Goal: Transaction & Acquisition: Purchase product/service

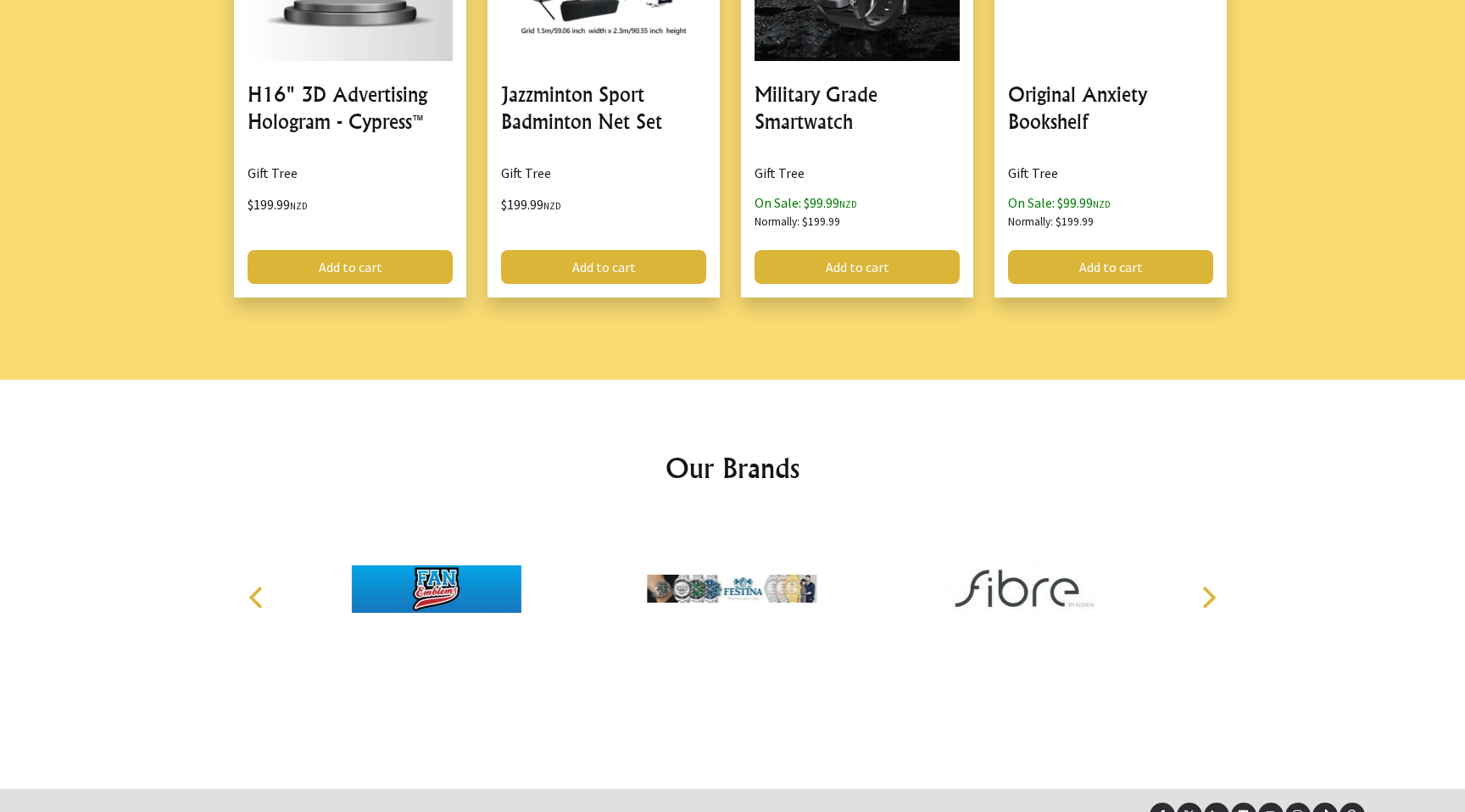
scroll to position [2093, 0]
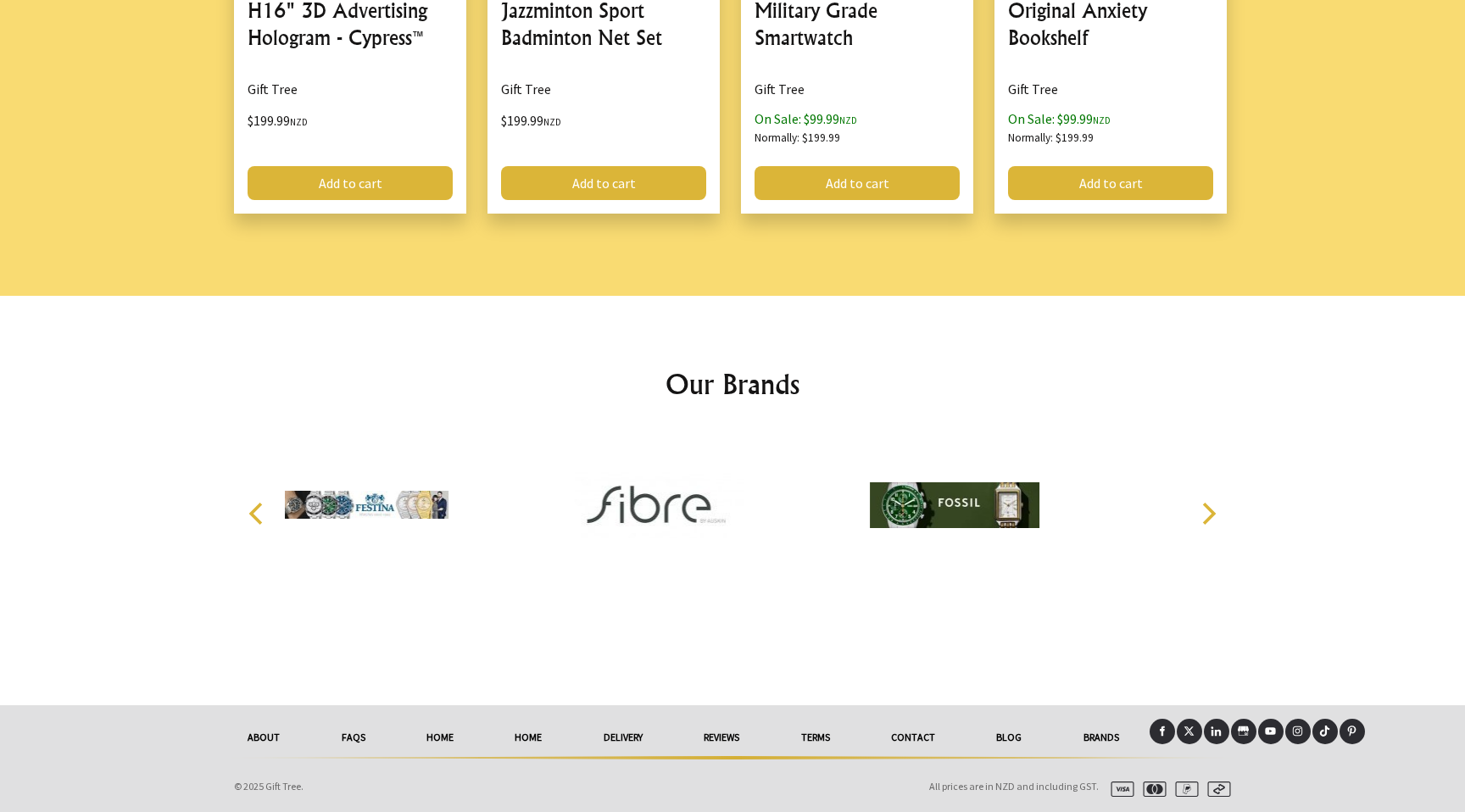
click at [920, 733] on link "Contact" at bounding box center [912, 737] width 105 height 38
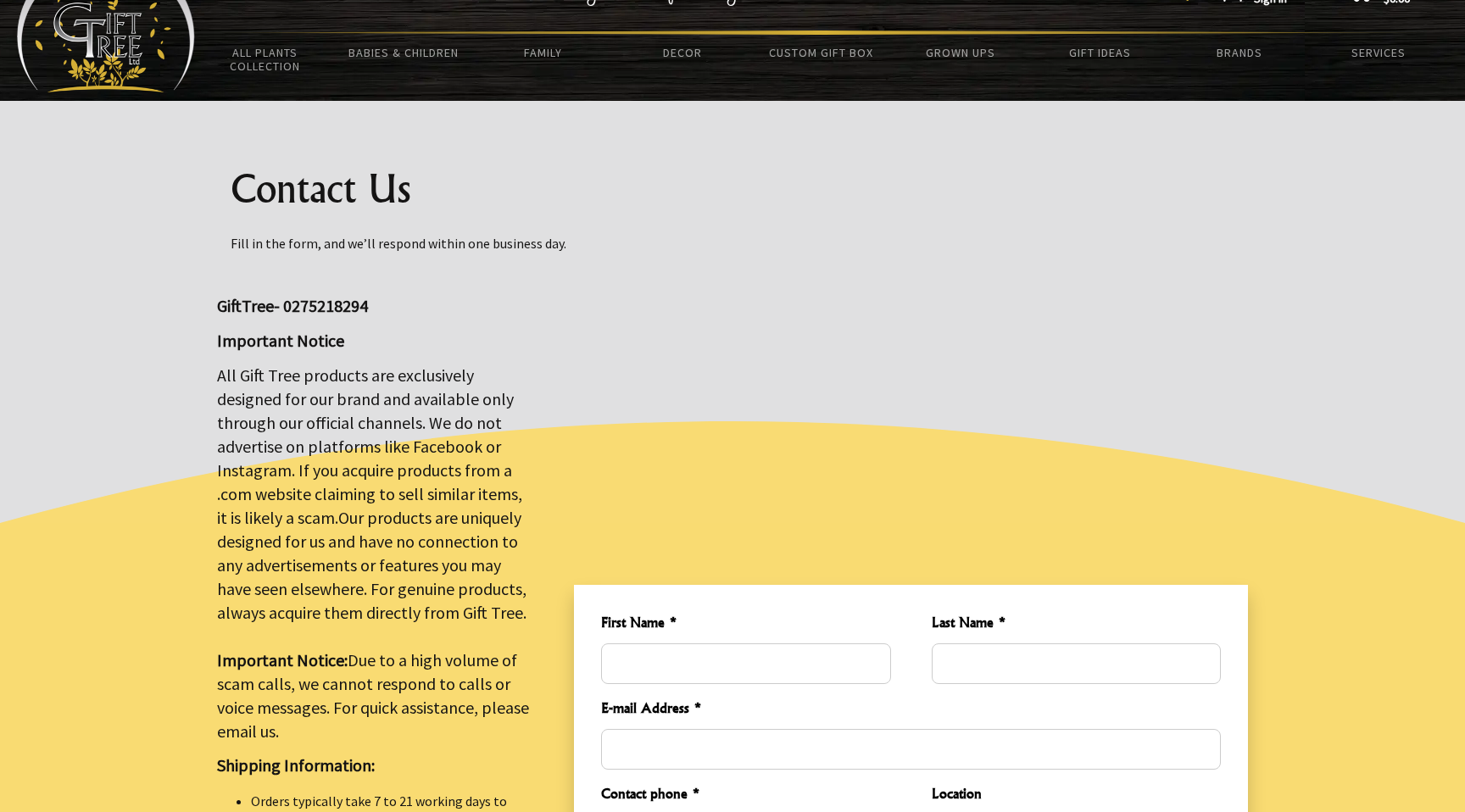
scroll to position [64, 0]
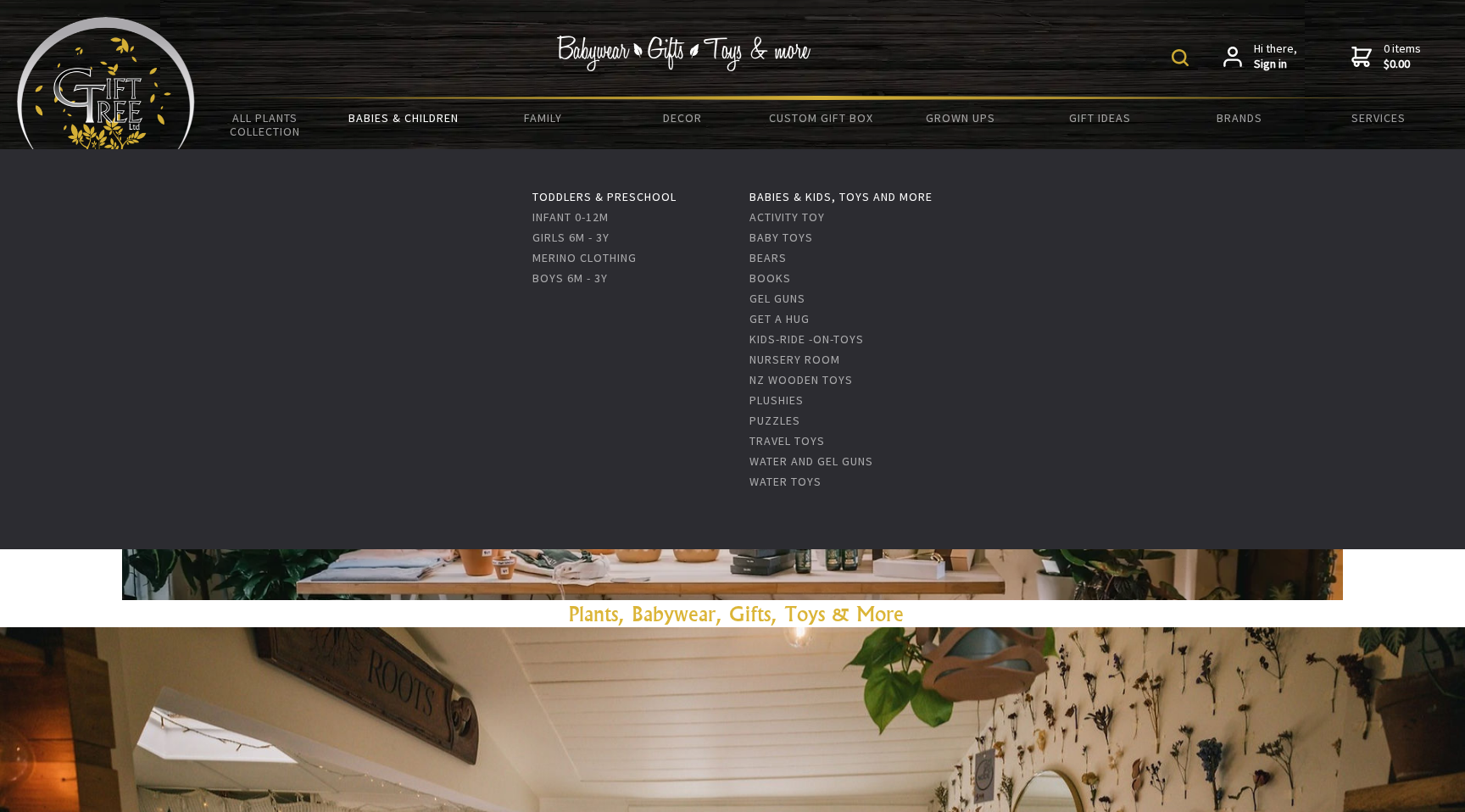
click at [404, 119] on link "Babies & Children" at bounding box center [404, 118] width 139 height 36
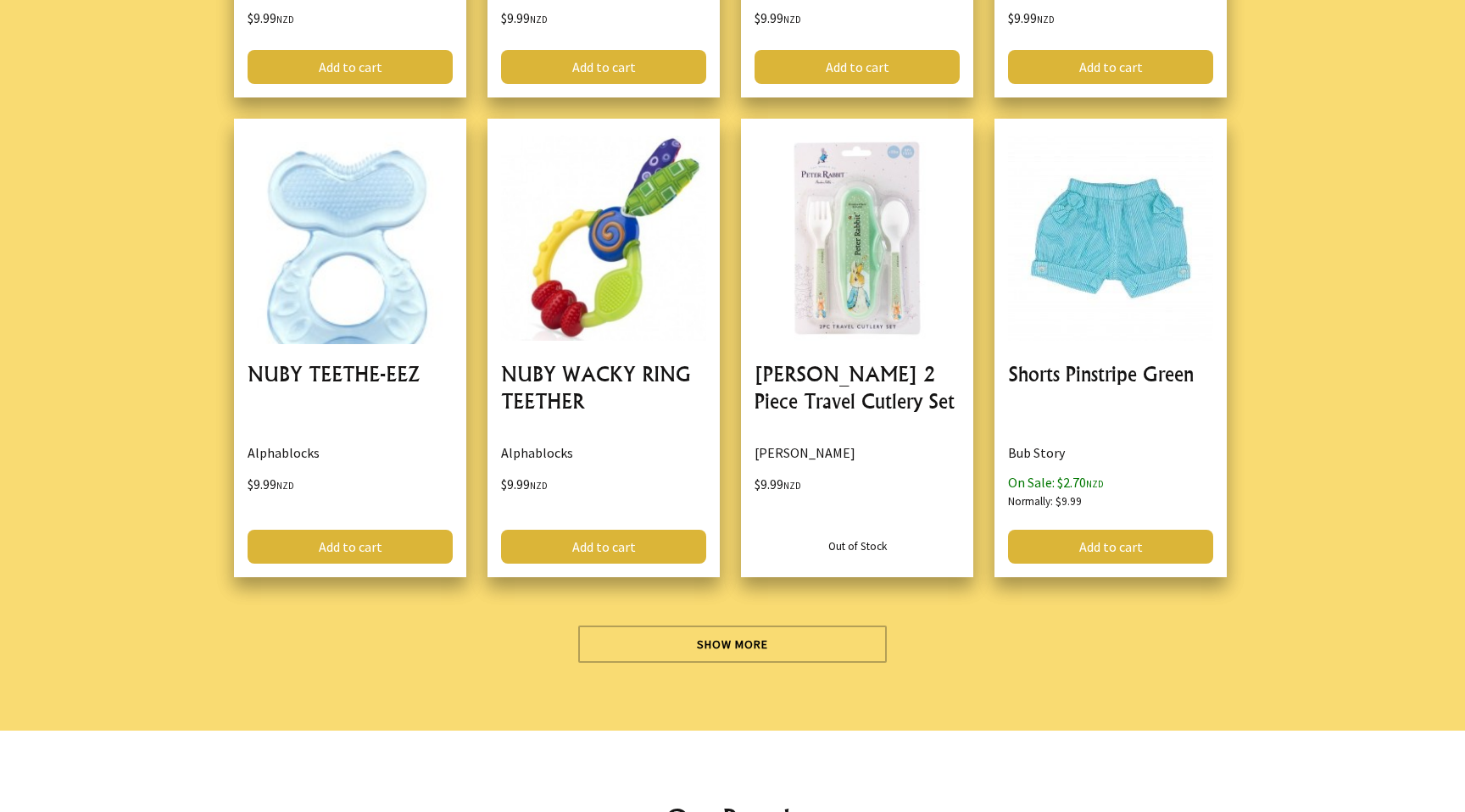
scroll to position [4911, 0]
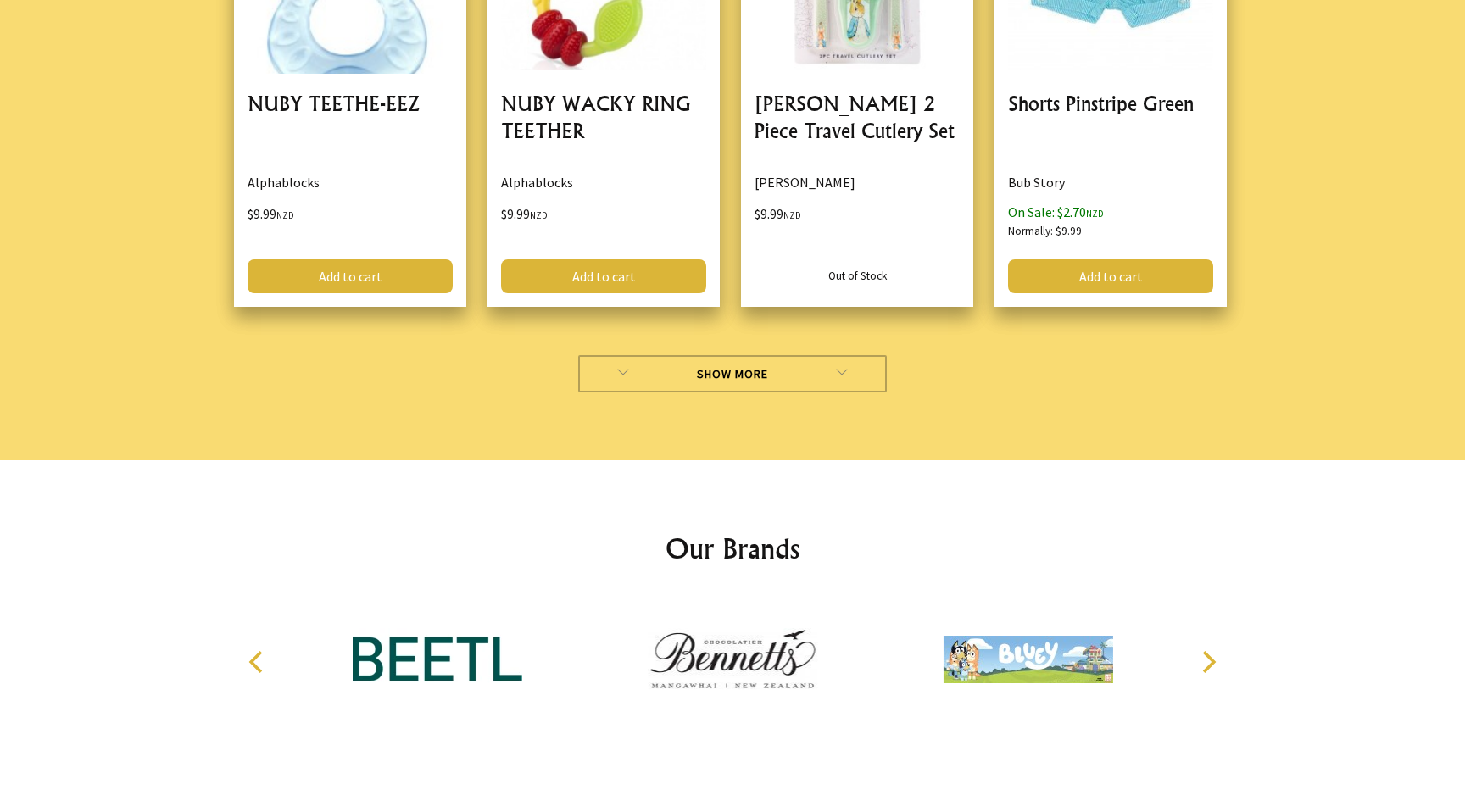
click at [656, 377] on link "Show More" at bounding box center [732, 374] width 309 height 38
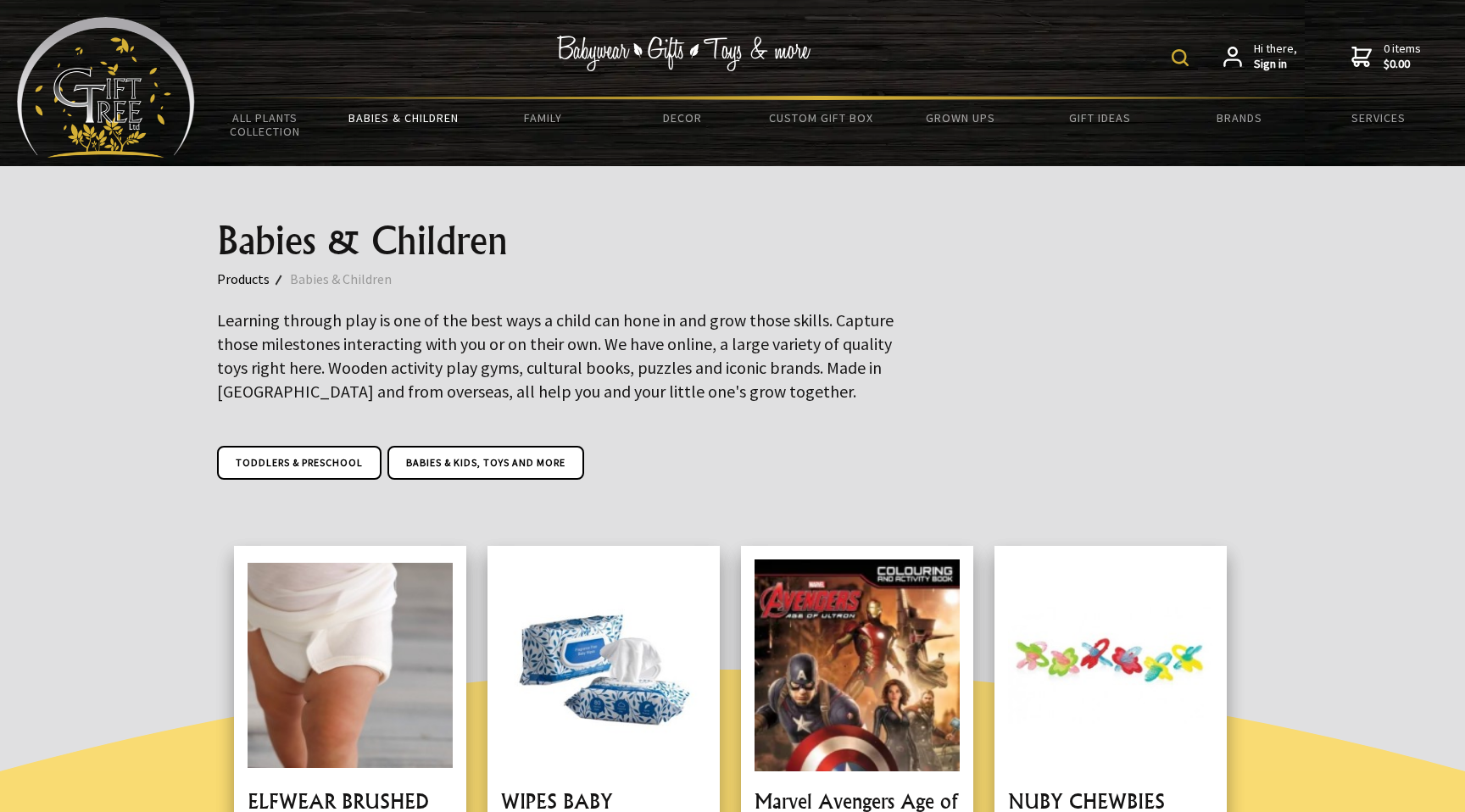
click at [1181, 56] on img at bounding box center [1180, 57] width 17 height 17
type input "koala"
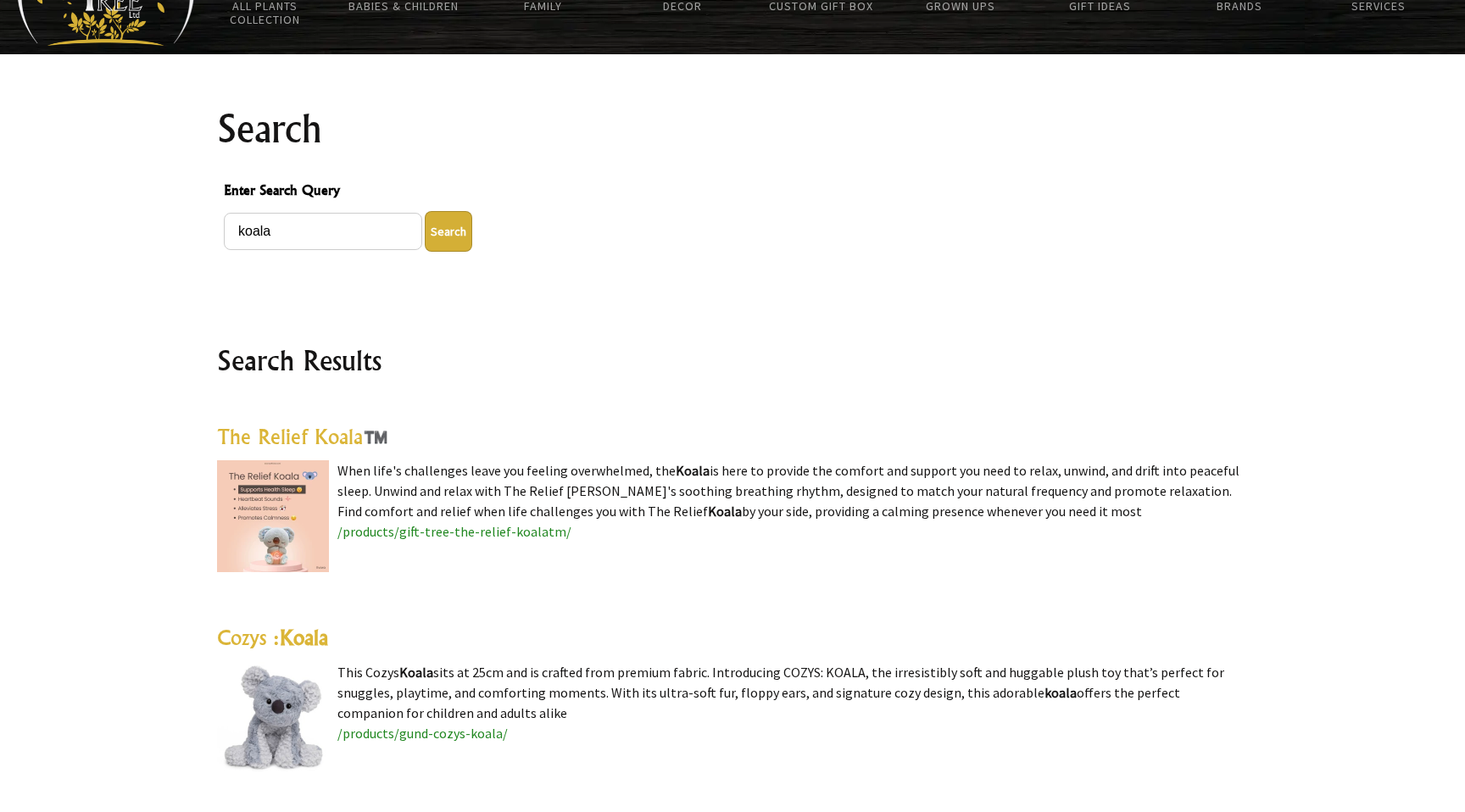
scroll to position [103, 0]
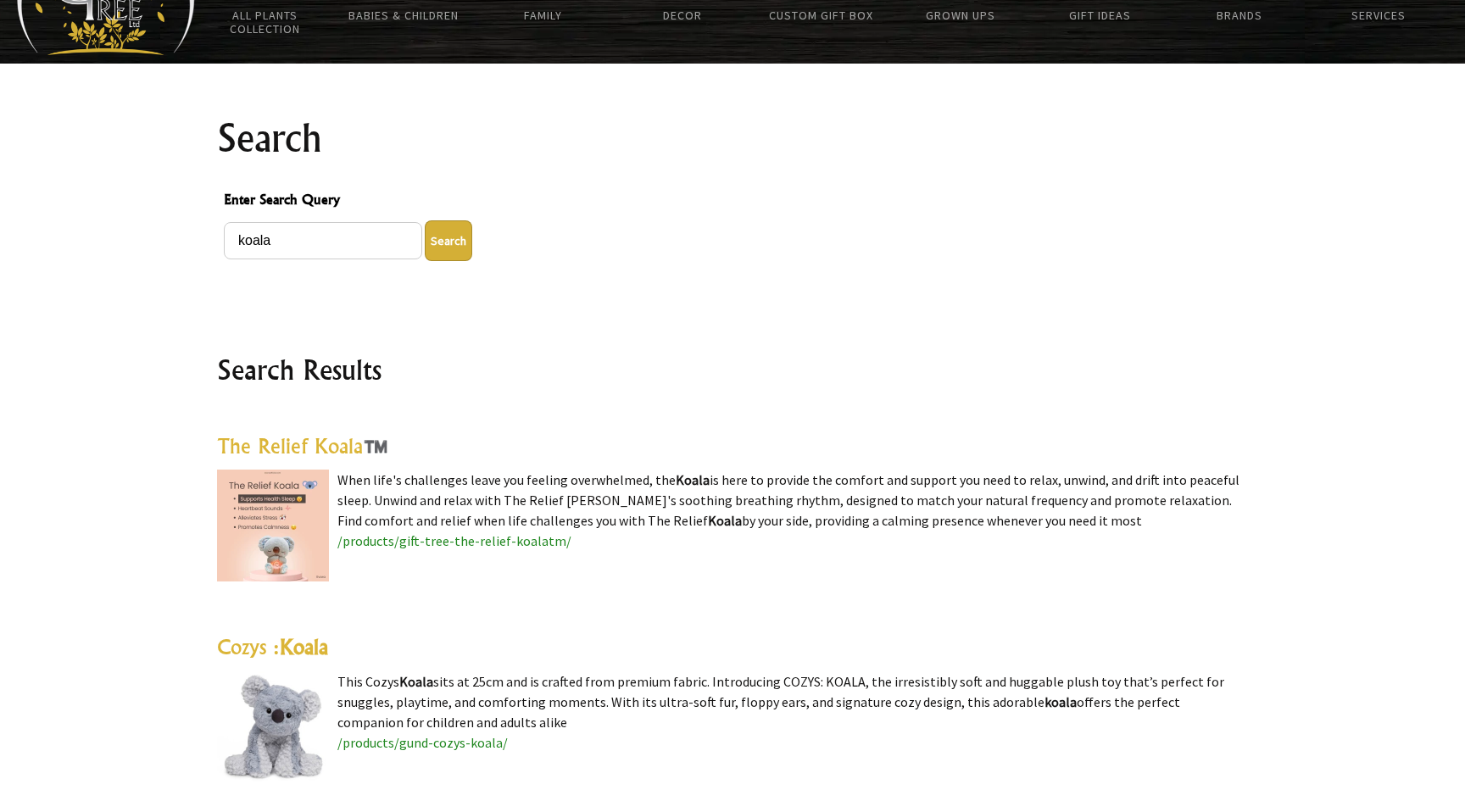
click at [519, 540] on span "/products/gift-tree-the-relief-koalatm/" at bounding box center [454, 540] width 234 height 17
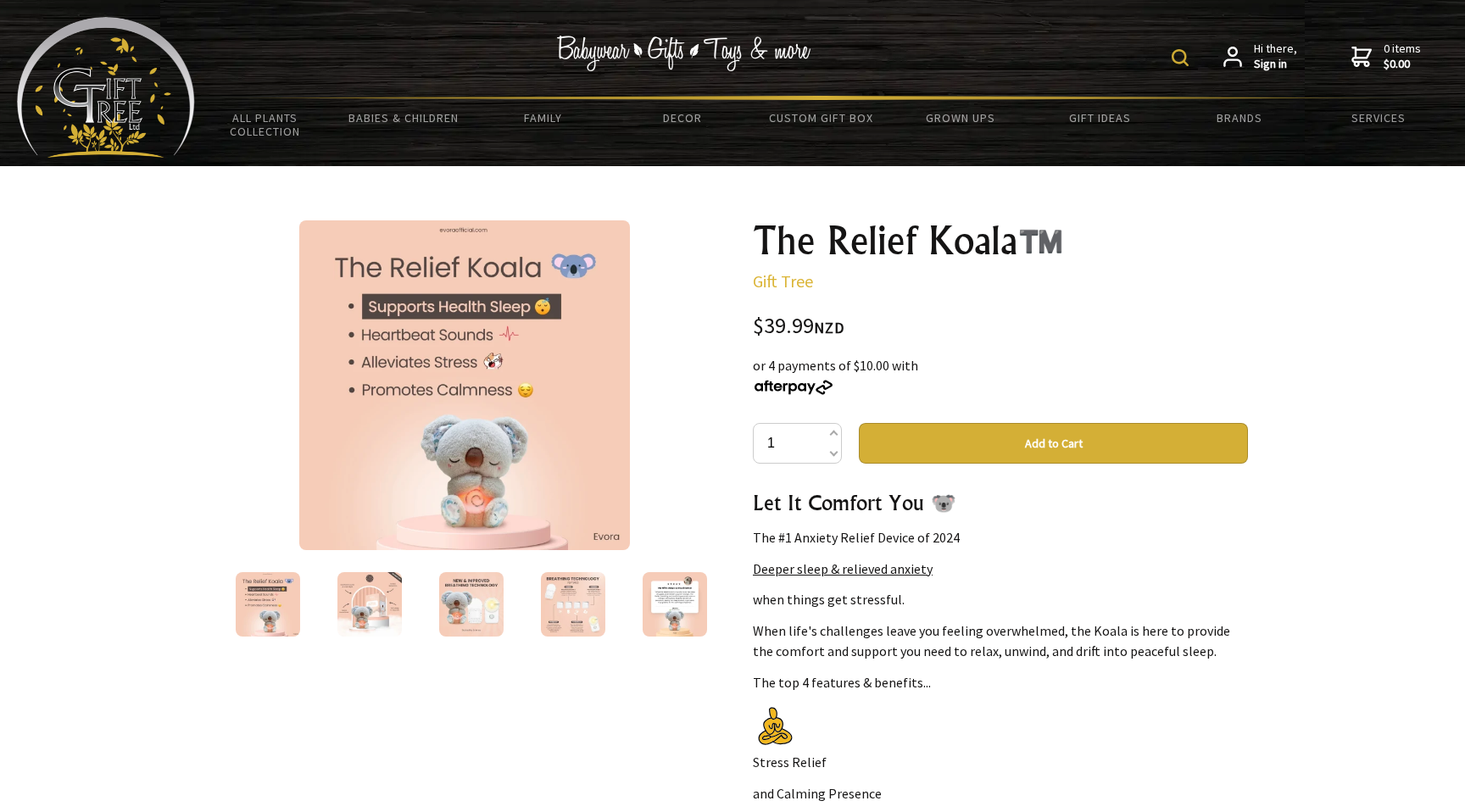
click at [655, 604] on img at bounding box center [674, 604] width 64 height 64
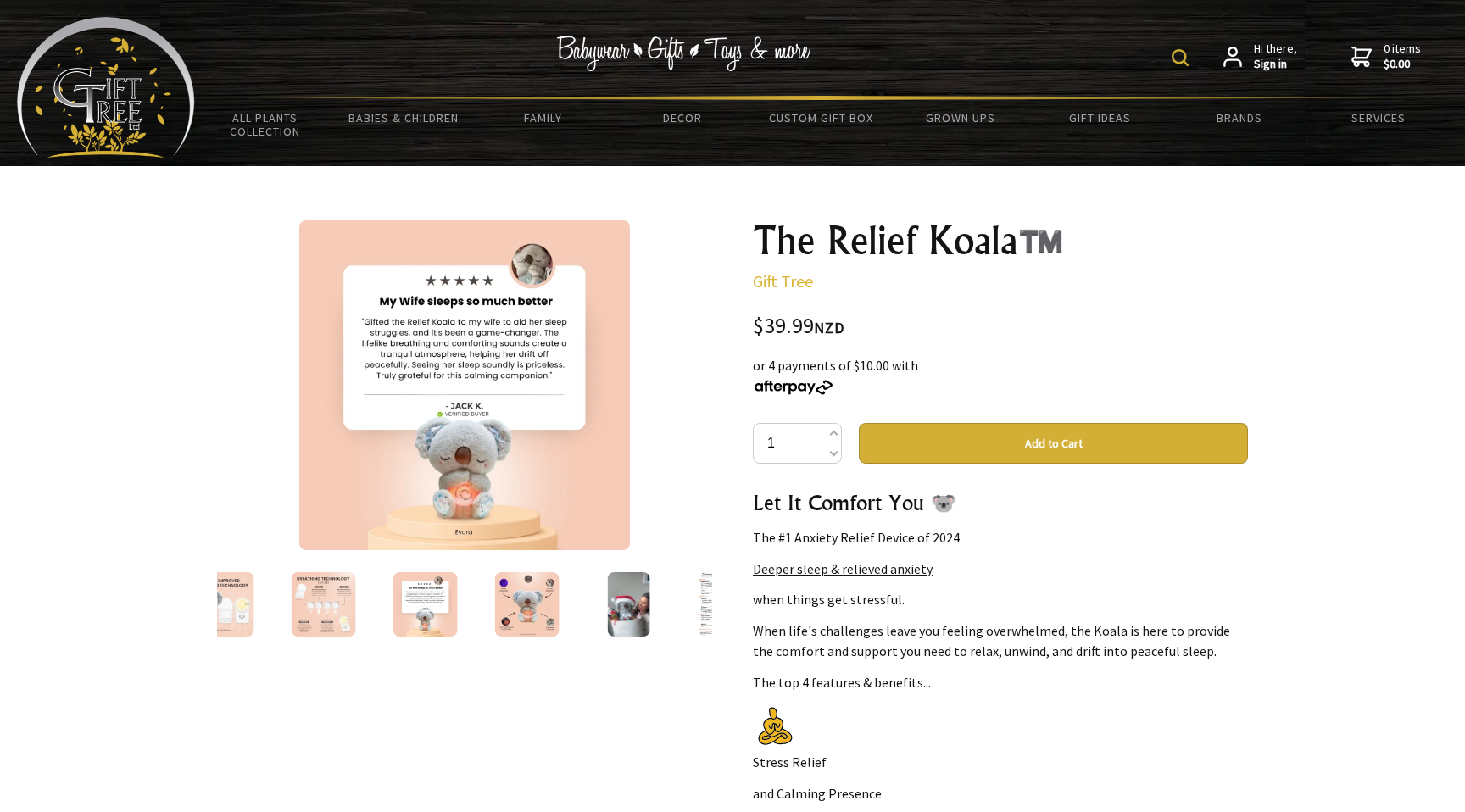
click at [715, 603] on div "5 /10" at bounding box center [464, 691] width 523 height 970
click at [706, 605] on img at bounding box center [730, 604] width 64 height 64
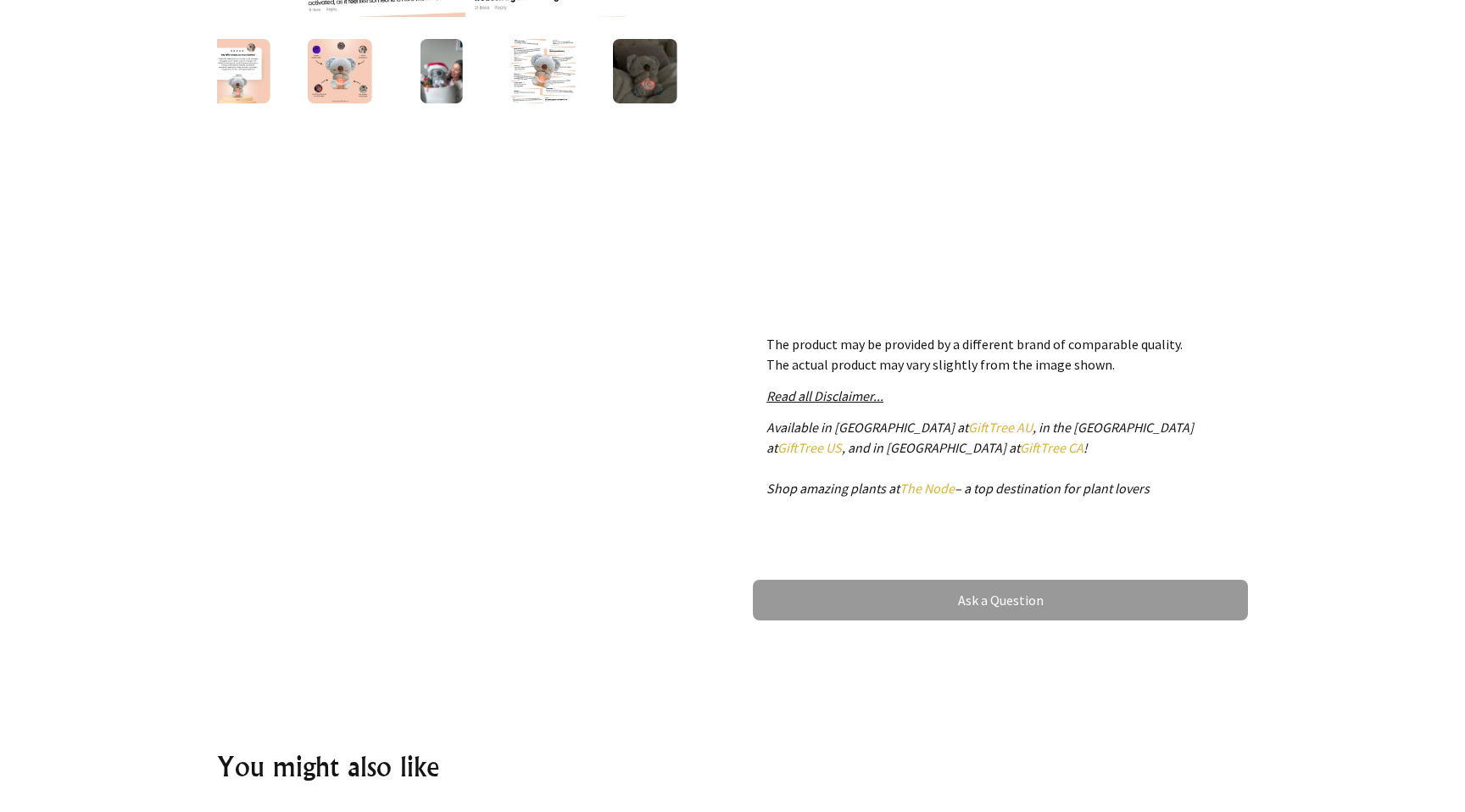
scroll to position [455, 0]
